Goal: Task Accomplishment & Management: Use online tool/utility

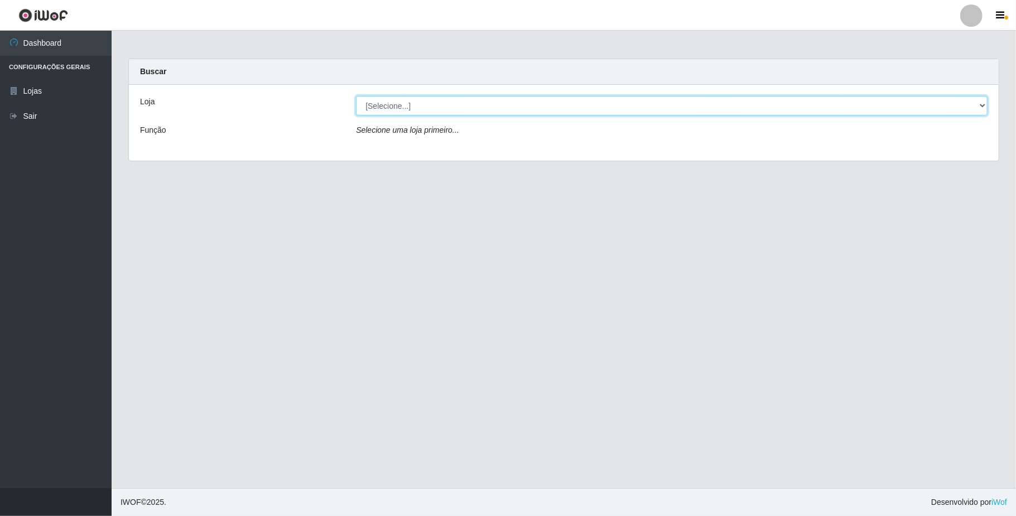
click at [487, 108] on select "[Selecione...] SuperFácil Atacado - Emaús" at bounding box center [672, 106] width 632 height 20
select select "407"
click at [356, 96] on select "[Selecione...] SuperFácil Atacado - Emaús" at bounding box center [672, 106] width 632 height 20
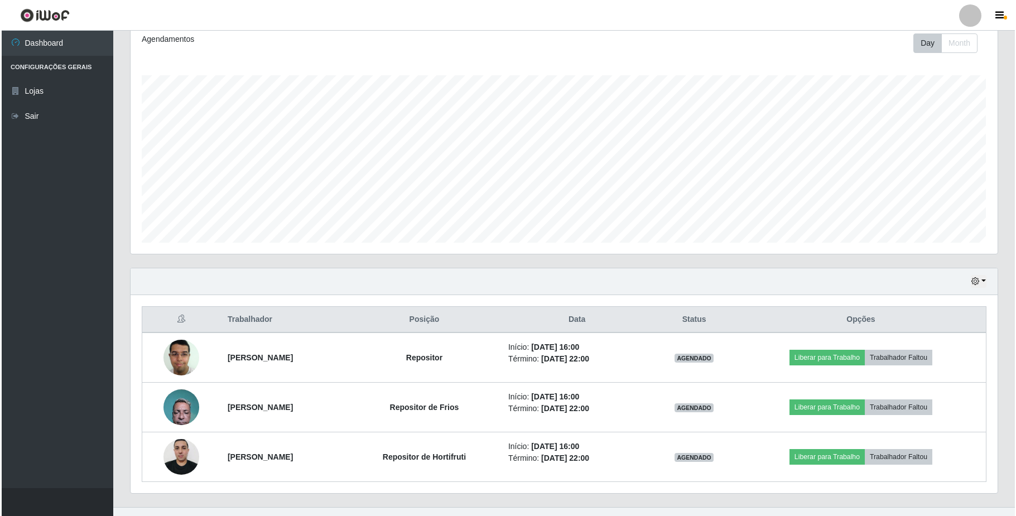
scroll to position [177, 0]
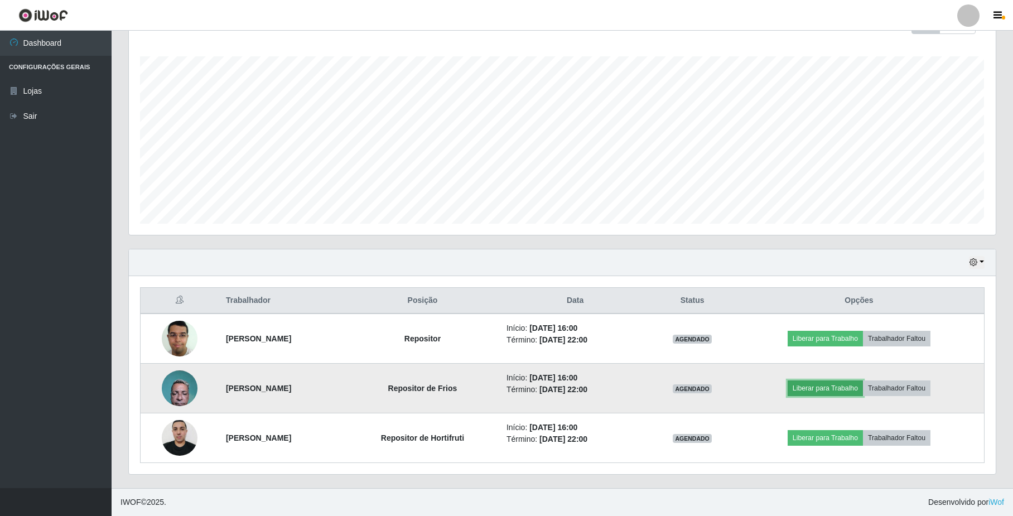
click at [855, 387] on button "Liberar para Trabalho" at bounding box center [825, 389] width 75 height 16
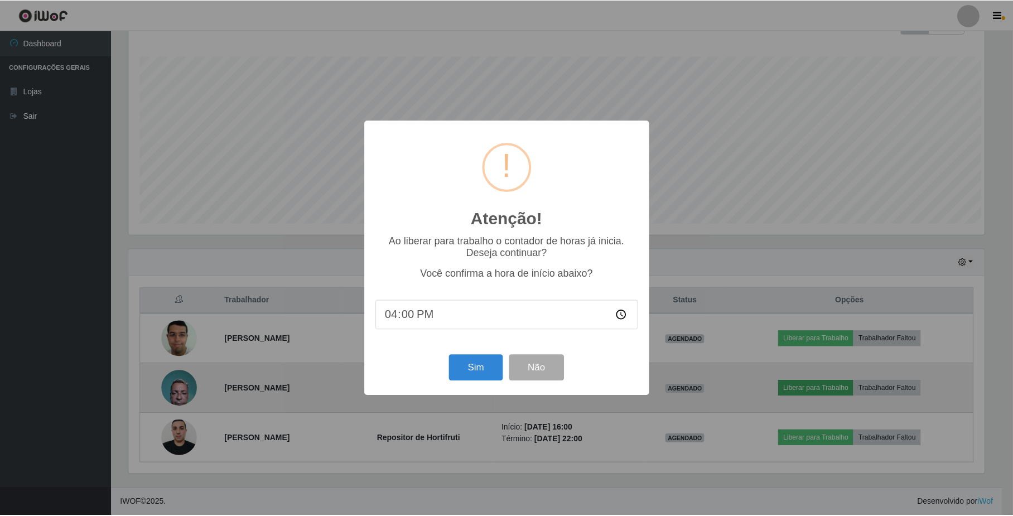
scroll to position [232, 858]
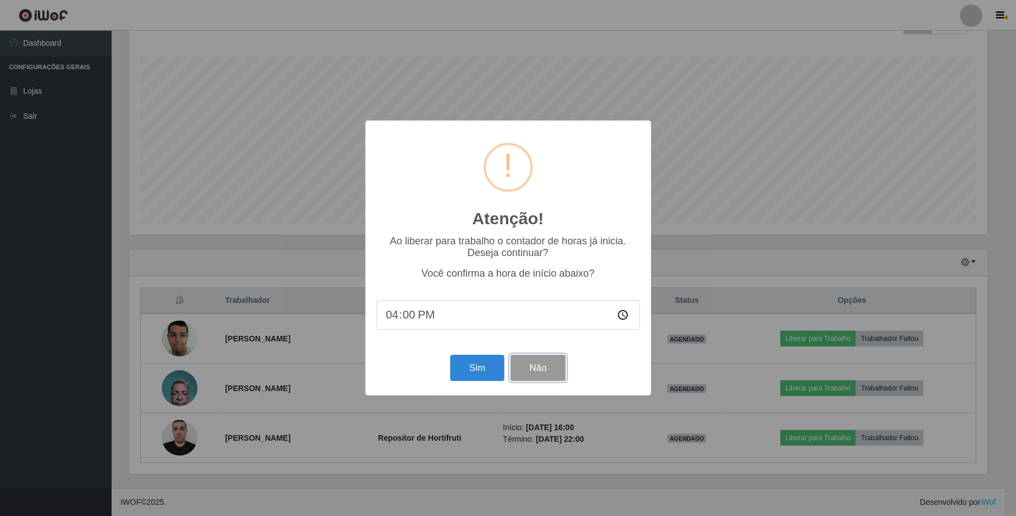
click at [539, 369] on button "Não" at bounding box center [538, 368] width 55 height 26
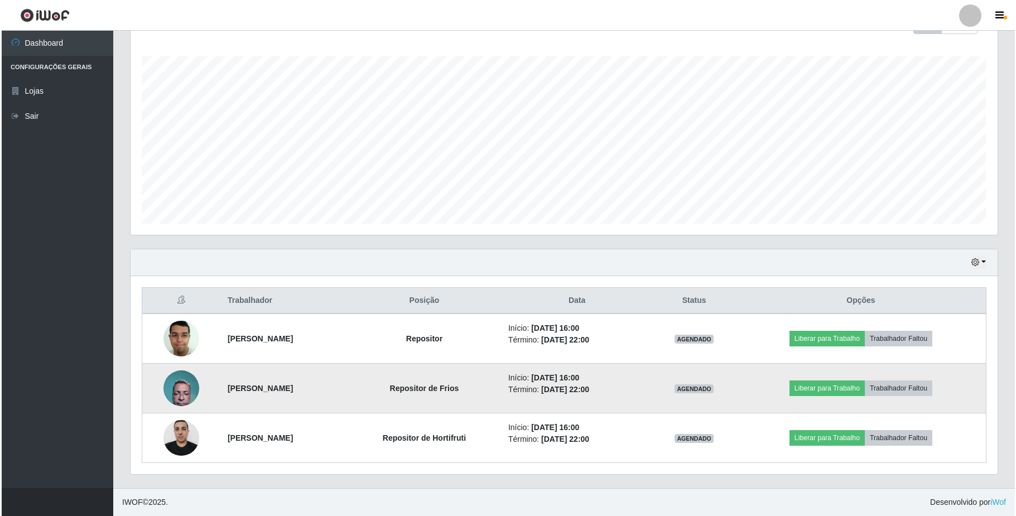
scroll to position [232, 867]
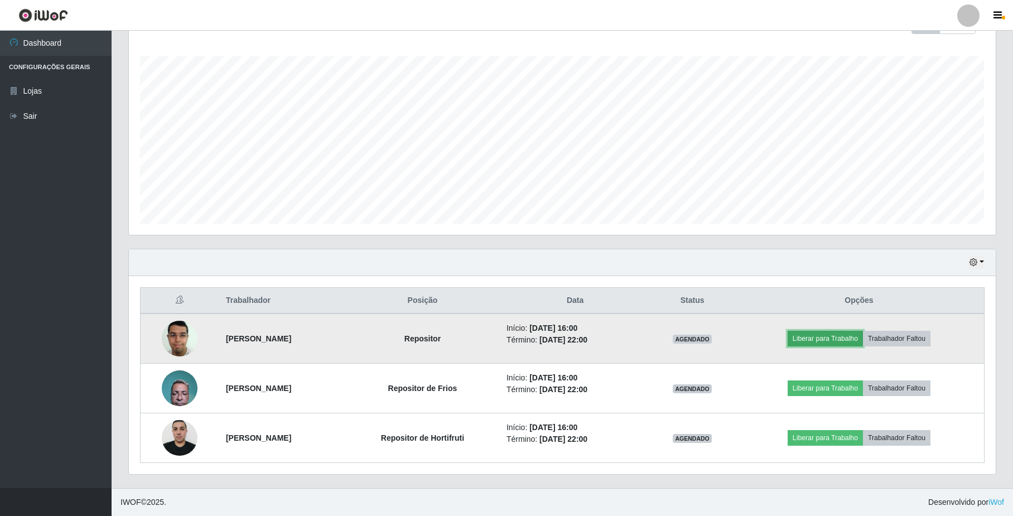
click at [844, 336] on button "Liberar para Trabalho" at bounding box center [825, 339] width 75 height 16
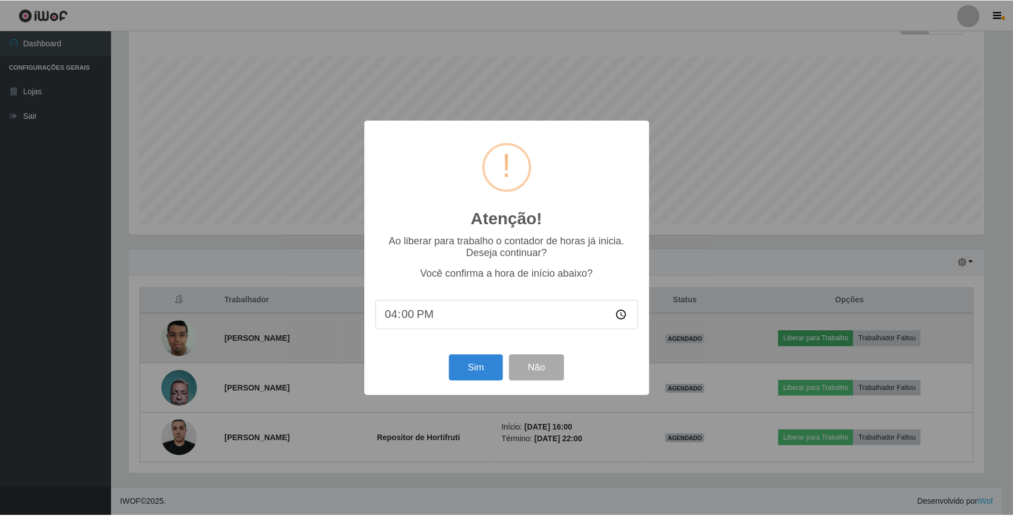
scroll to position [232, 858]
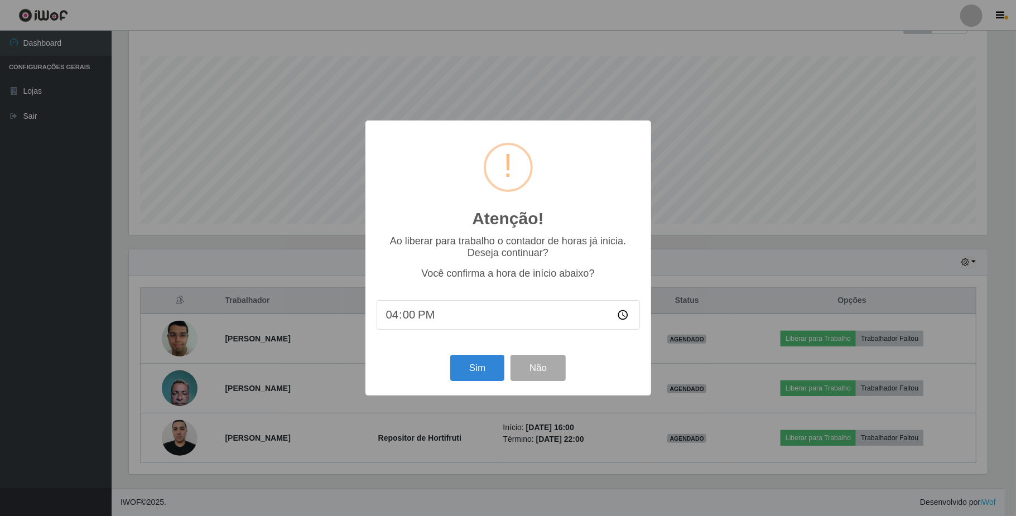
click at [834, 338] on div "Atenção! × Ao liberar para trabalho o contador de horas já inicia. Deseja conti…" at bounding box center [508, 258] width 1016 height 516
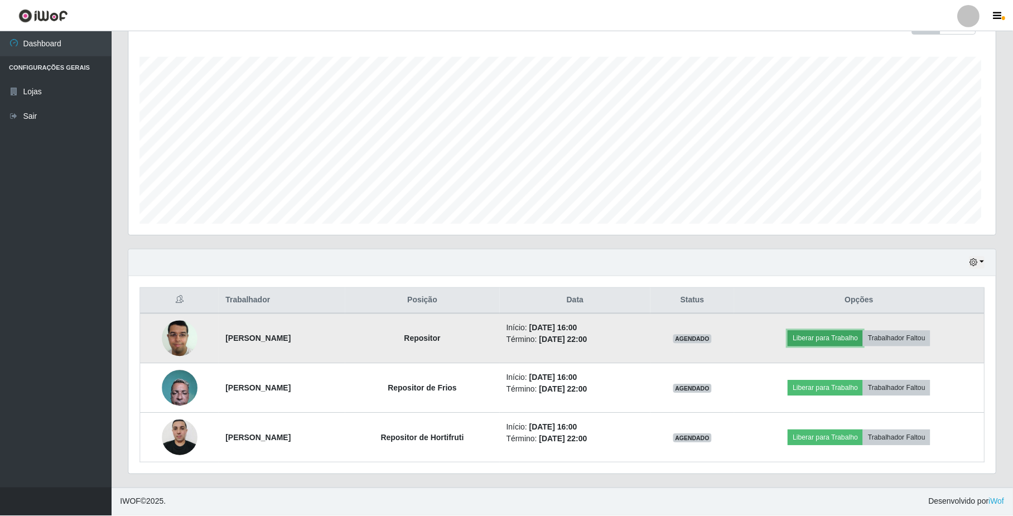
scroll to position [232, 867]
click at [846, 338] on button "Liberar para Trabalho" at bounding box center [825, 339] width 75 height 16
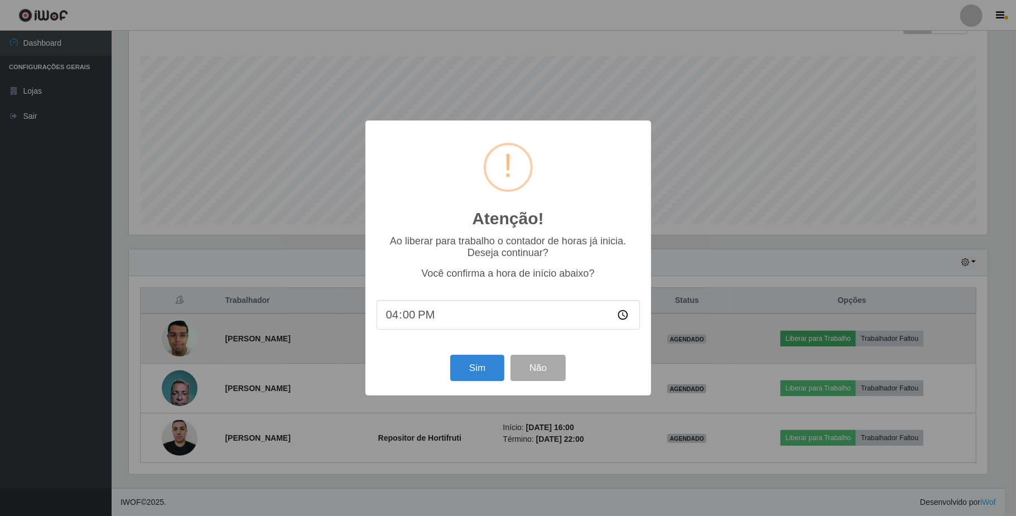
click at [846, 338] on div "Atenção! × Ao liberar para trabalho o contador de horas já inicia. Deseja conti…" at bounding box center [508, 258] width 1016 height 516
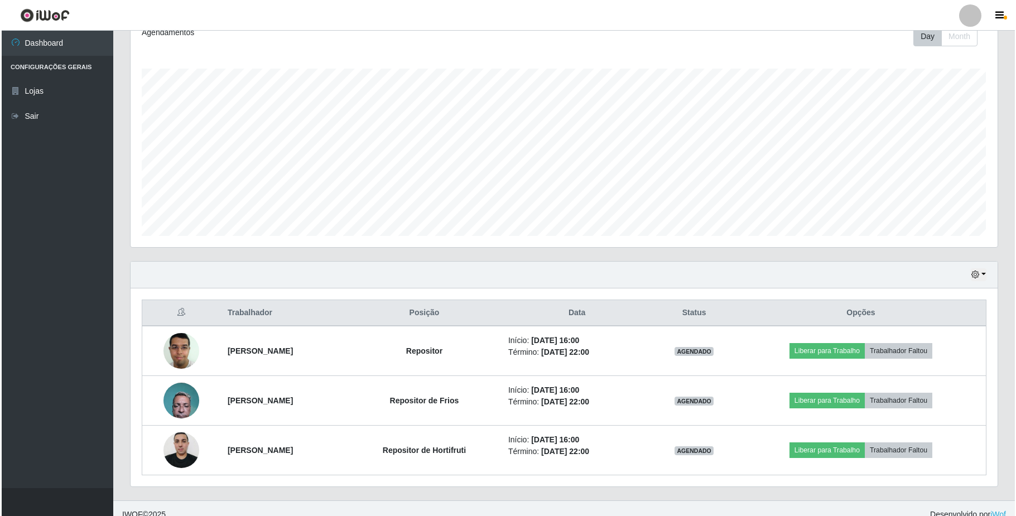
scroll to position [177, 0]
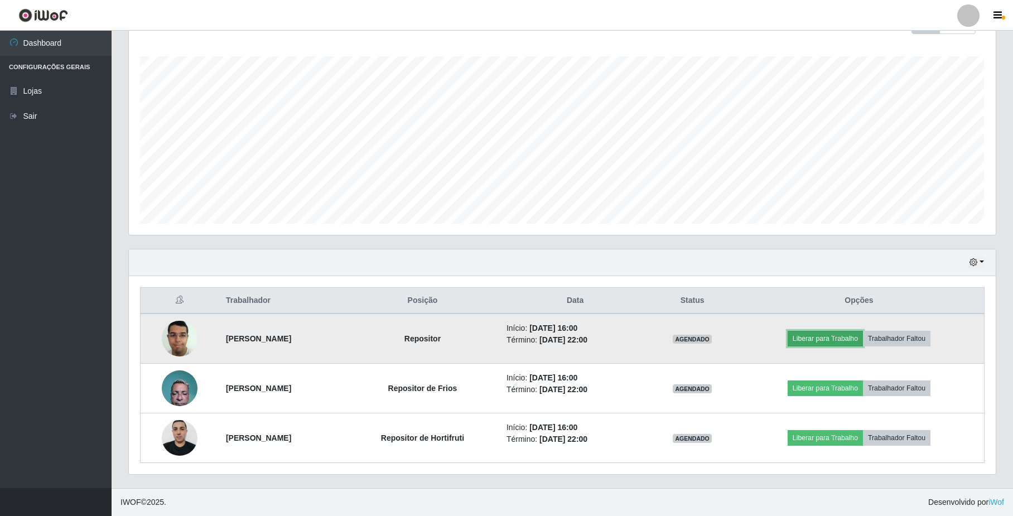
click at [853, 340] on button "Liberar para Trabalho" at bounding box center [825, 339] width 75 height 16
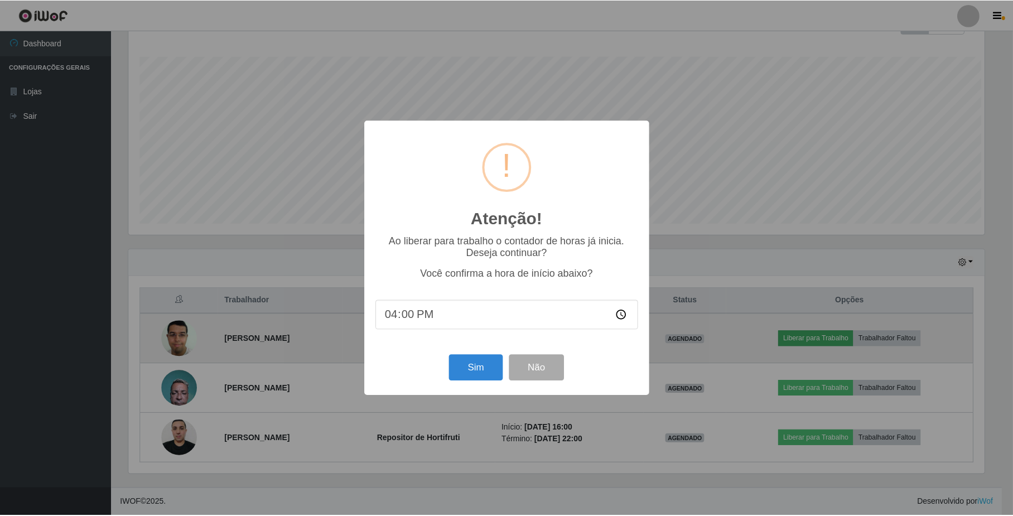
scroll to position [232, 858]
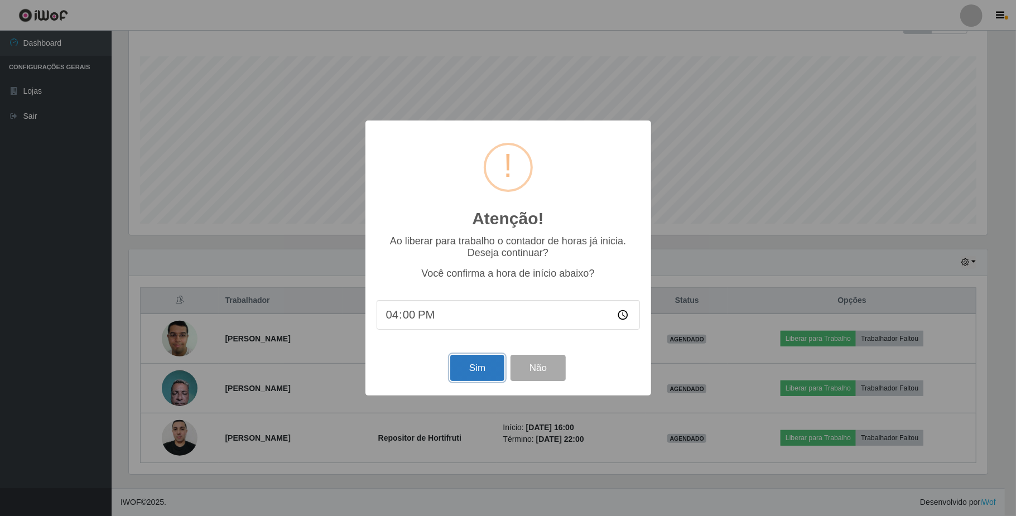
click at [483, 370] on button "Sim" at bounding box center [477, 368] width 54 height 26
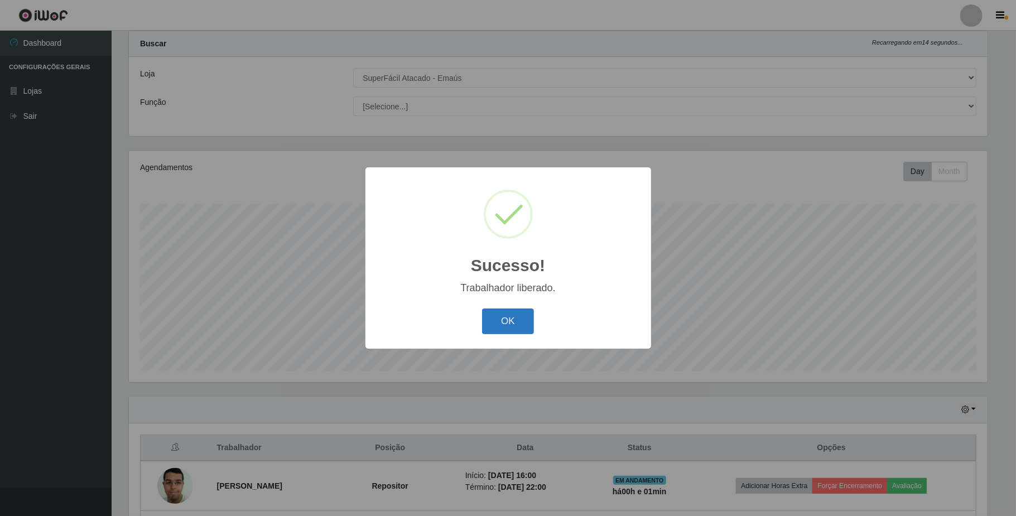
click at [514, 311] on button "OK" at bounding box center [508, 322] width 52 height 26
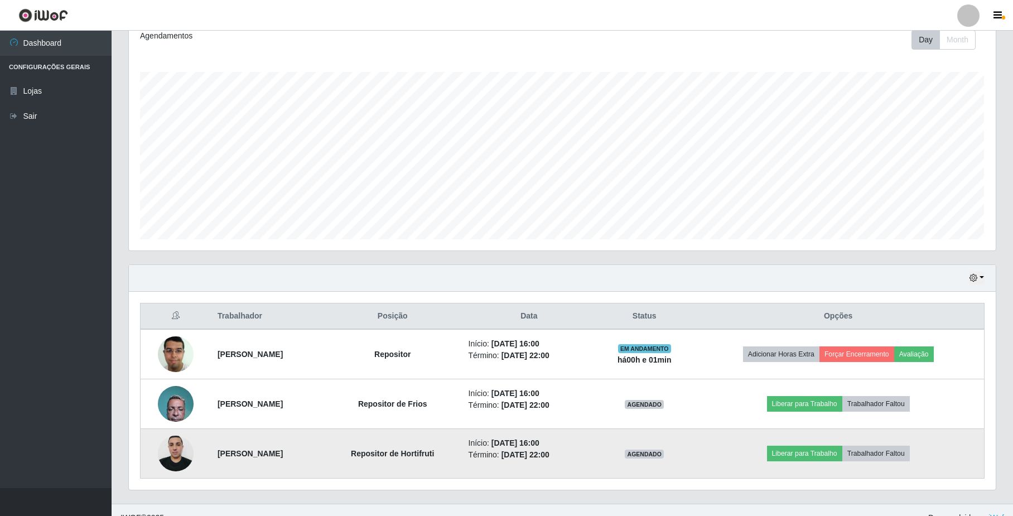
scroll to position [177, 0]
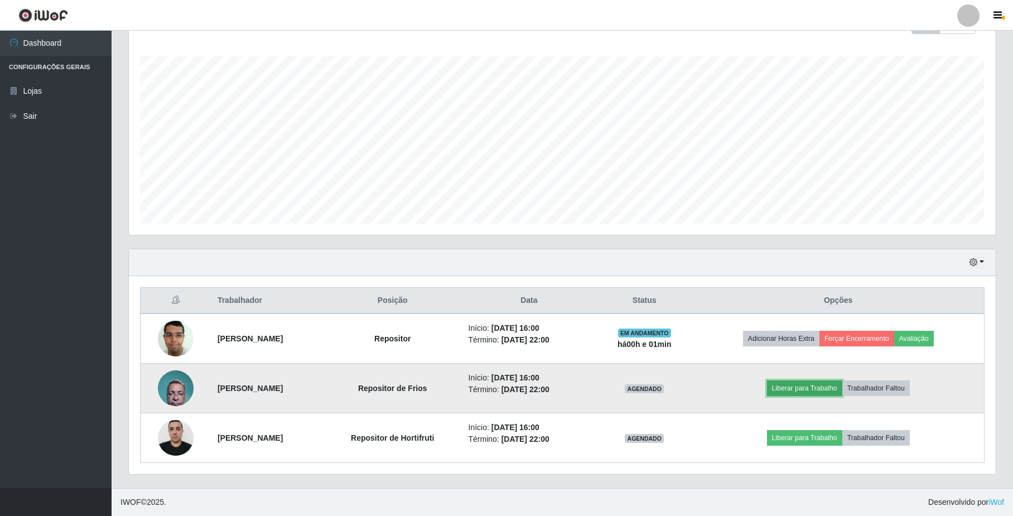
click at [832, 391] on button "Liberar para Trabalho" at bounding box center [804, 389] width 75 height 16
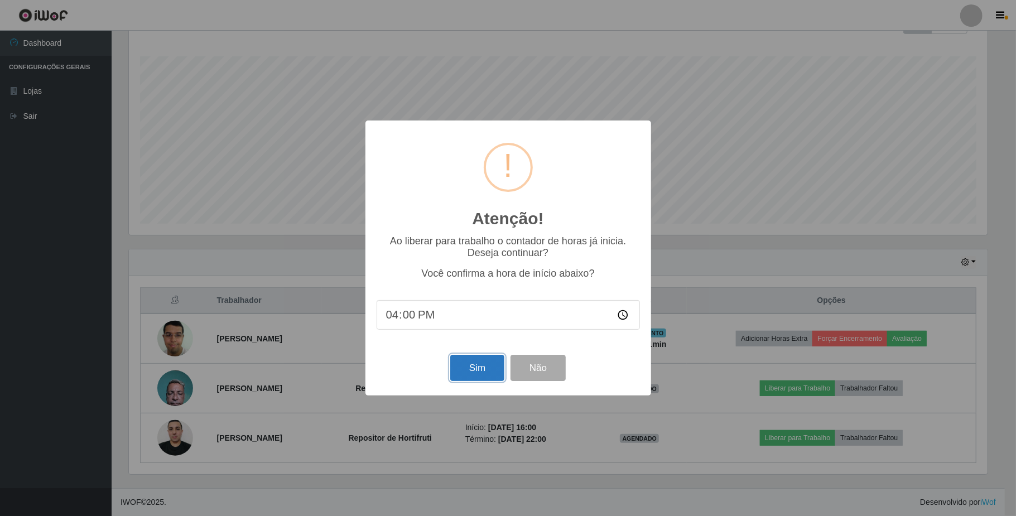
click at [475, 365] on button "Sim" at bounding box center [477, 368] width 54 height 26
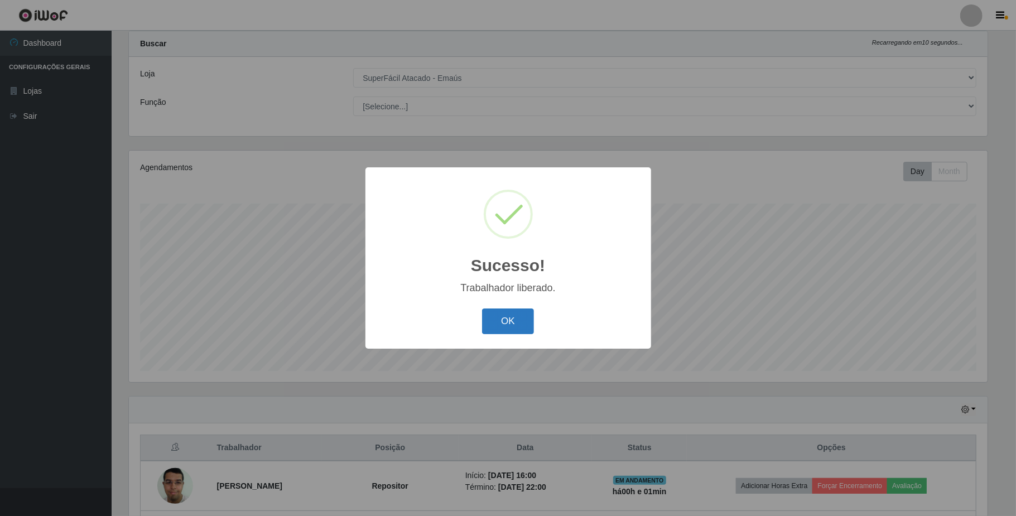
click at [505, 320] on button "OK" at bounding box center [508, 322] width 52 height 26
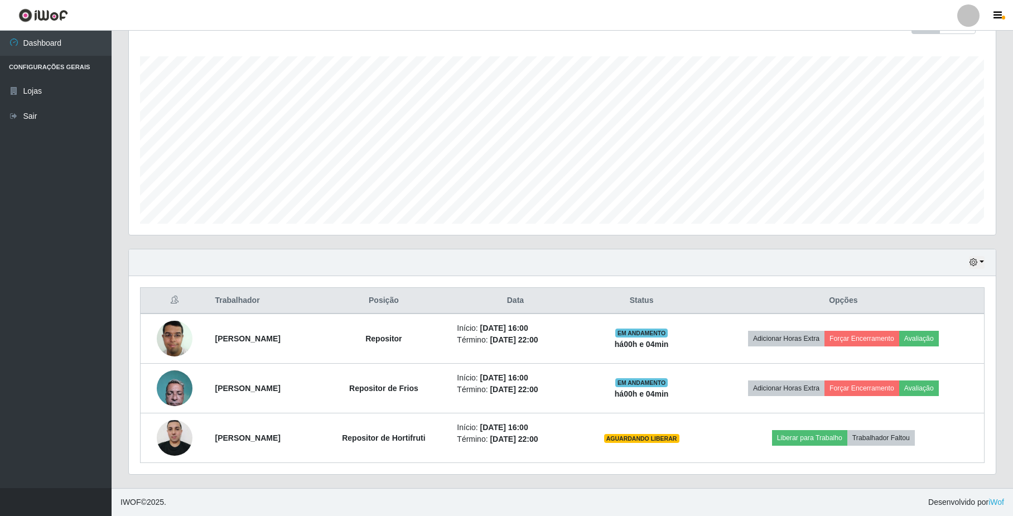
scroll to position [177, 0]
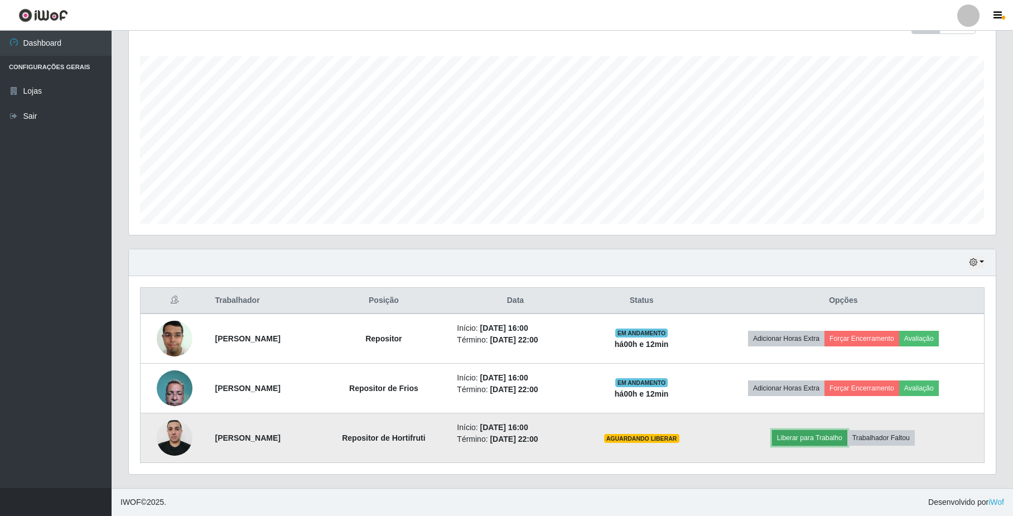
click at [824, 442] on button "Liberar para Trabalho" at bounding box center [809, 438] width 75 height 16
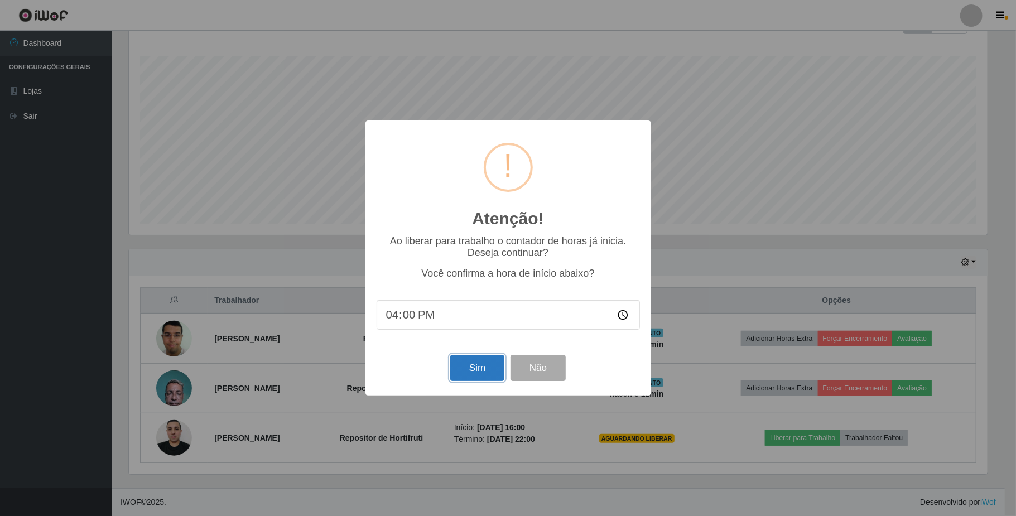
click at [474, 375] on button "Sim" at bounding box center [477, 368] width 54 height 26
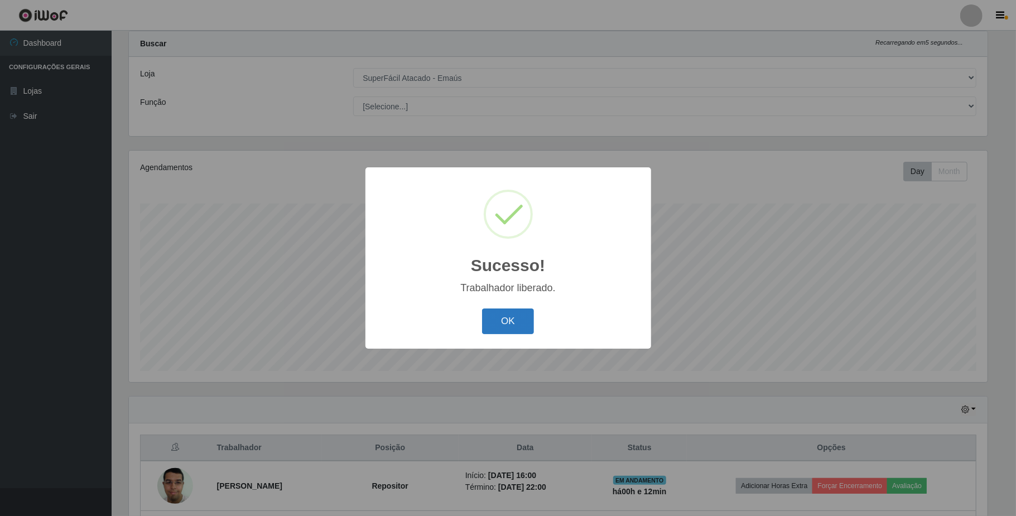
click at [523, 324] on button "OK" at bounding box center [508, 322] width 52 height 26
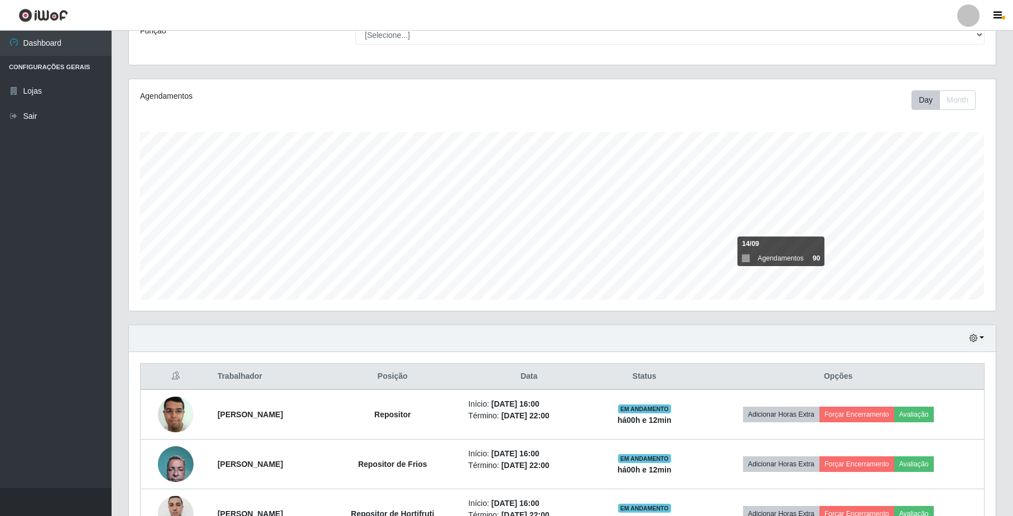
scroll to position [177, 0]
